Goal: Transaction & Acquisition: Purchase product/service

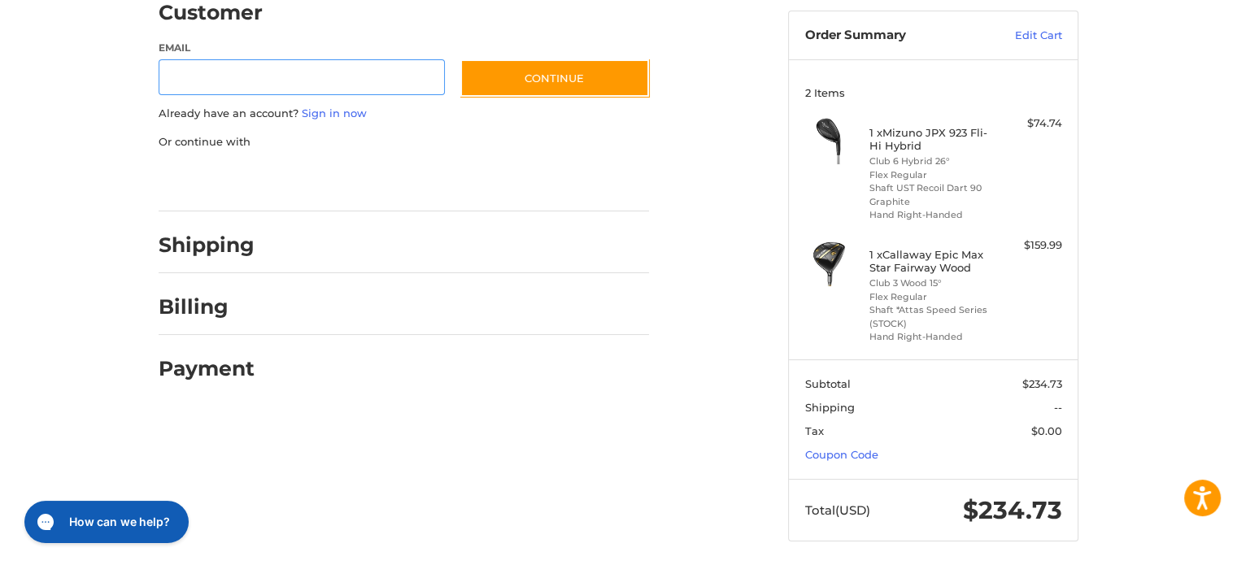
scroll to position [159, 0]
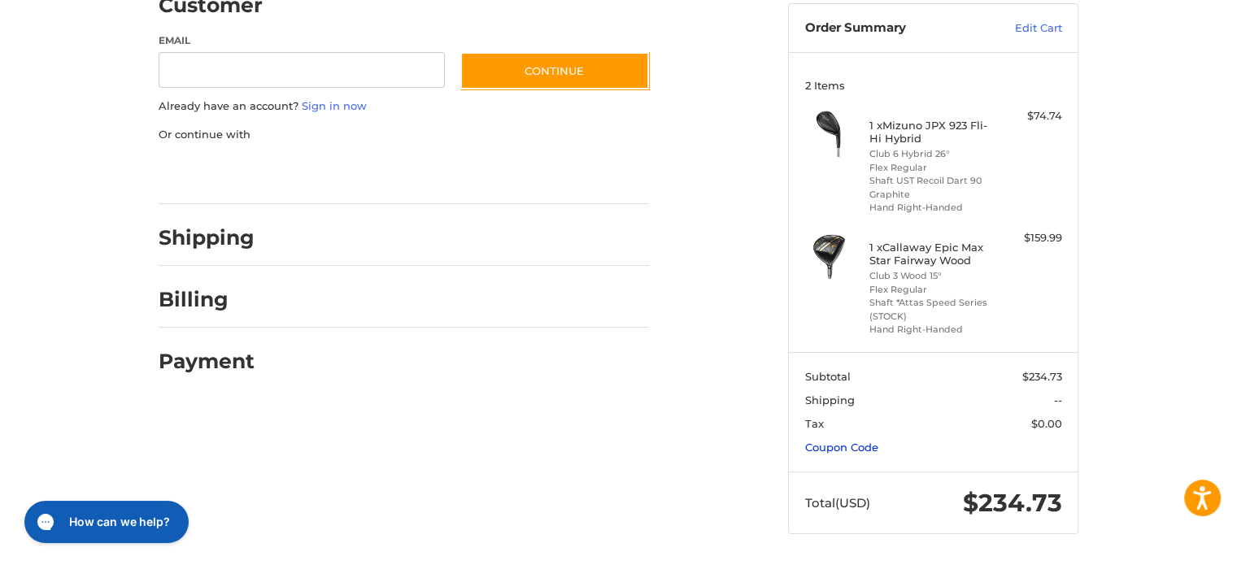
click at [848, 451] on link "Coupon Code" at bounding box center [841, 447] width 73 height 13
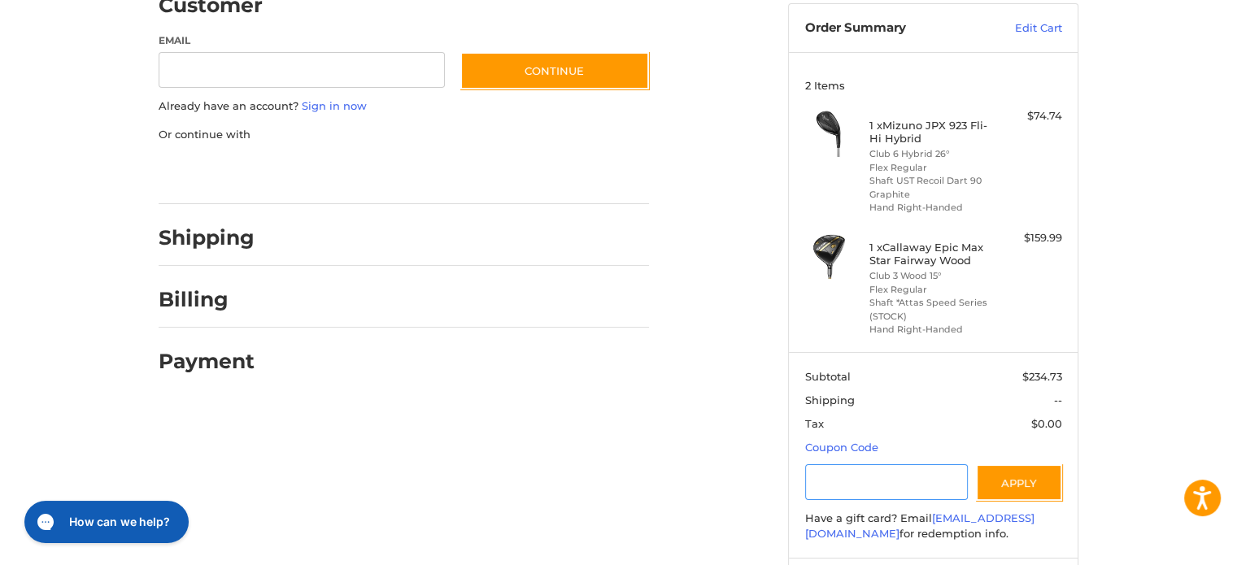
click at [833, 477] on input "Gift Certificate or Coupon Code" at bounding box center [886, 482] width 163 height 37
click at [832, 477] on input "Gift Certificate or Coupon Code" at bounding box center [886, 482] width 163 height 37
type input "**********"
click at [1002, 482] on button "Apply" at bounding box center [1019, 482] width 86 height 37
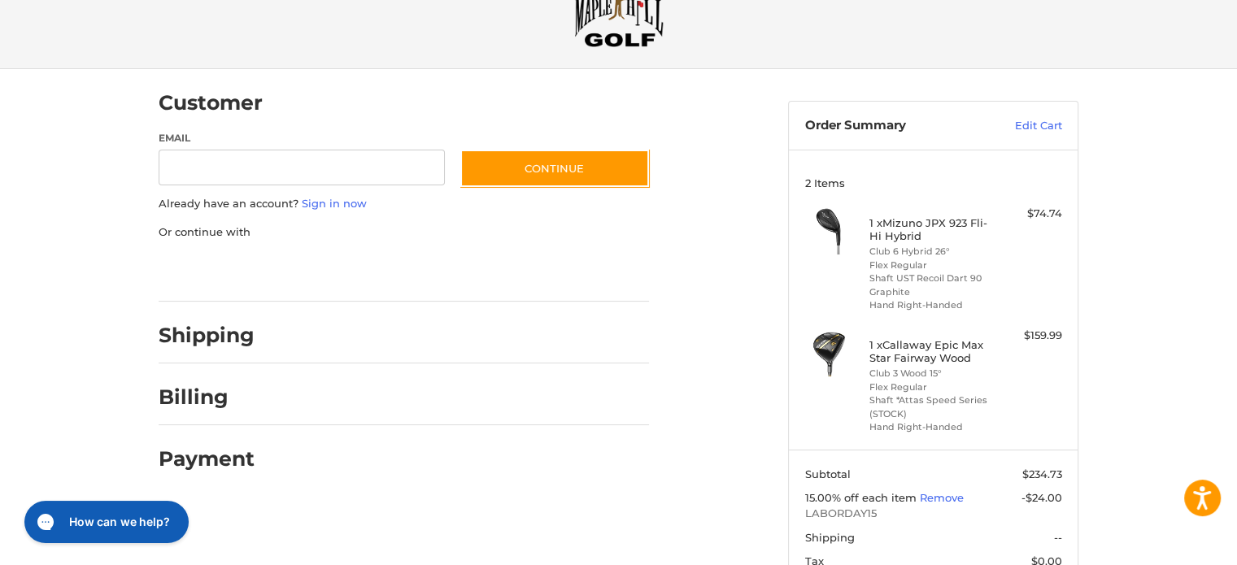
scroll to position [24, 0]
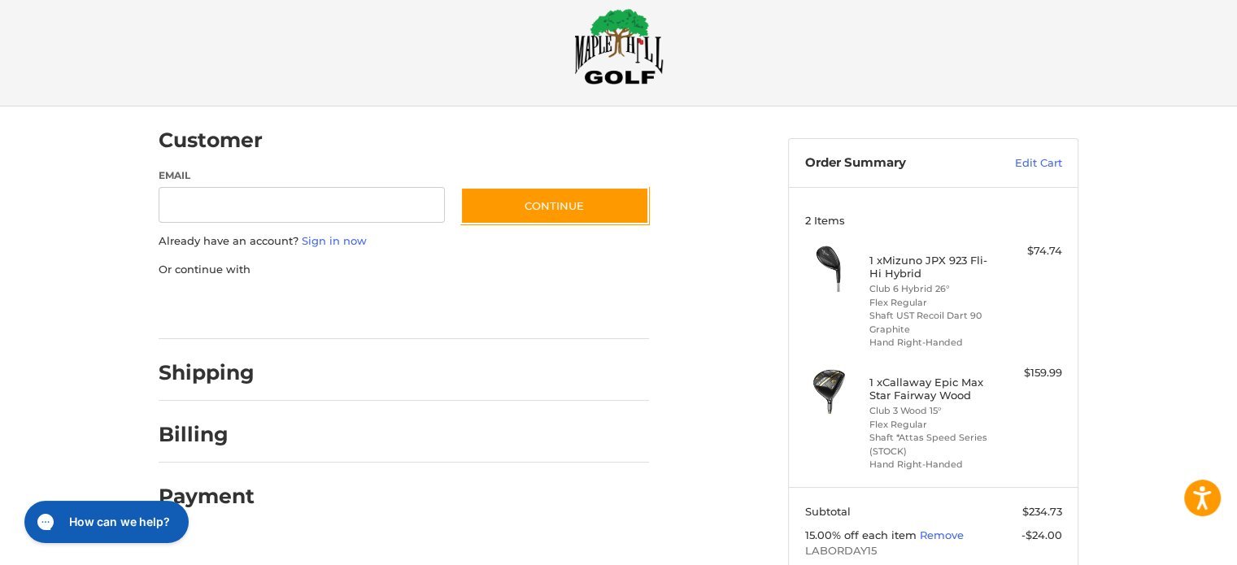
click at [642, 38] on img at bounding box center [618, 46] width 89 height 76
